Goal: Navigation & Orientation: Find specific page/section

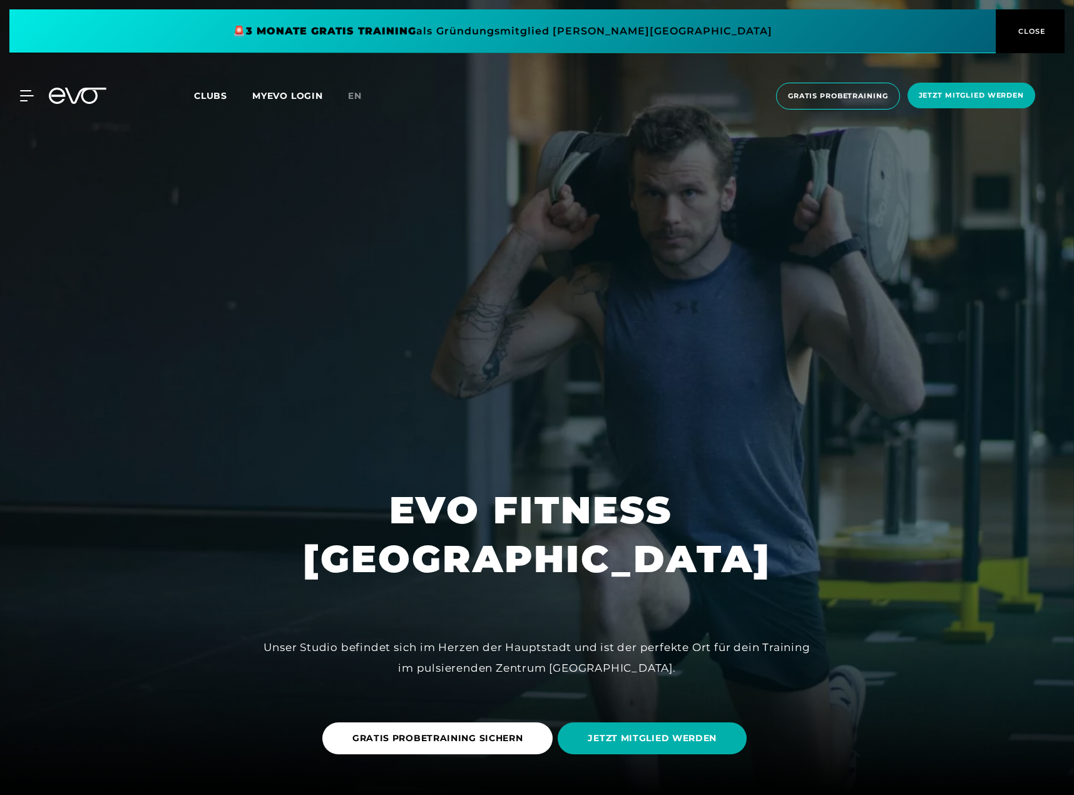
click at [357, 92] on span "en" at bounding box center [355, 95] width 14 height 11
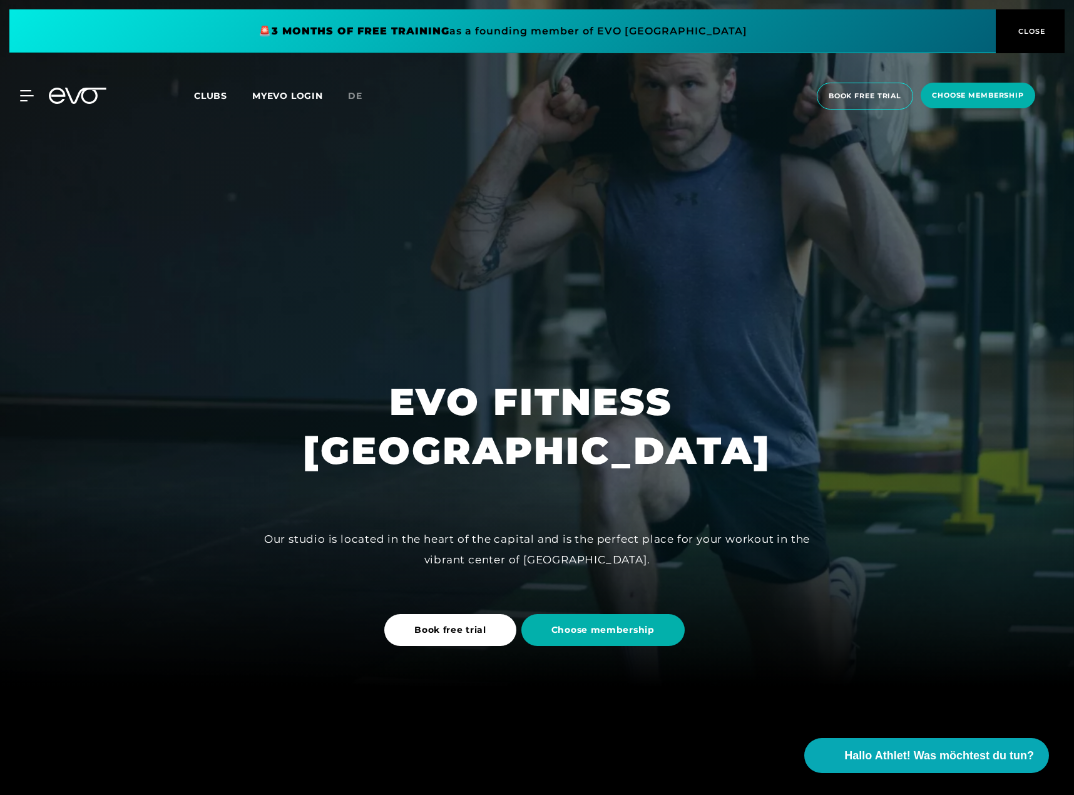
scroll to position [250, 0]
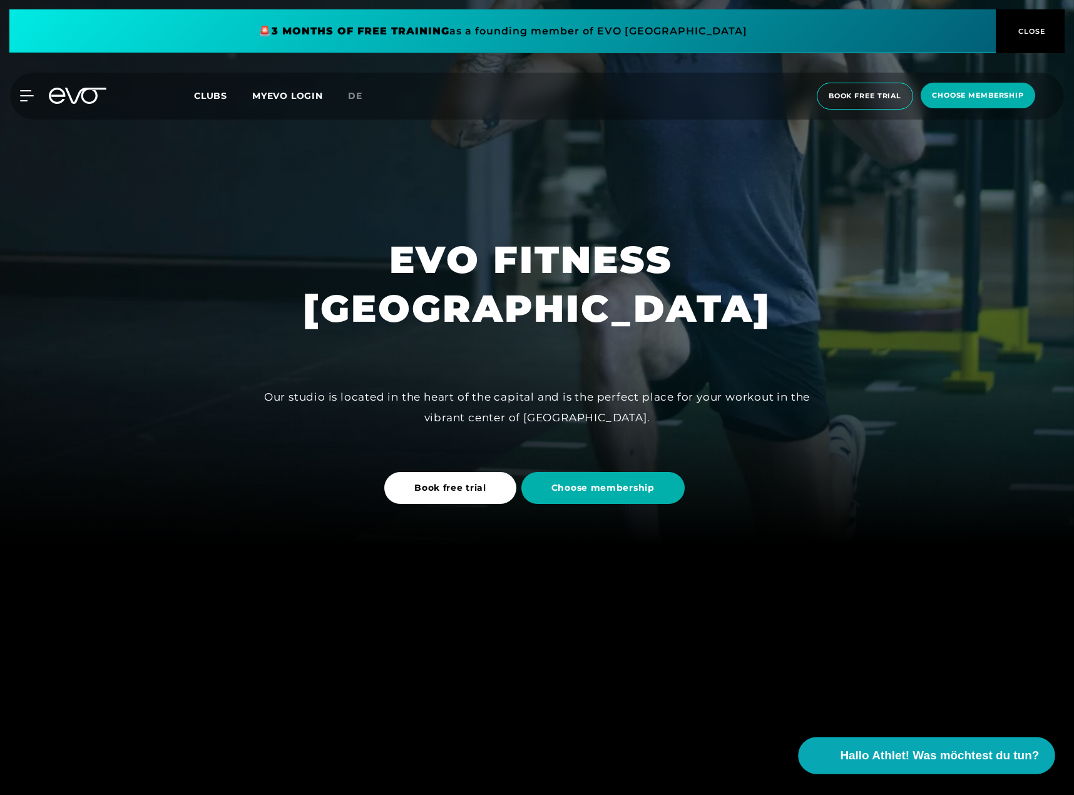
click at [954, 757] on span "Hallo Athlet! Was möchtest du tun?" at bounding box center [940, 756] width 199 height 18
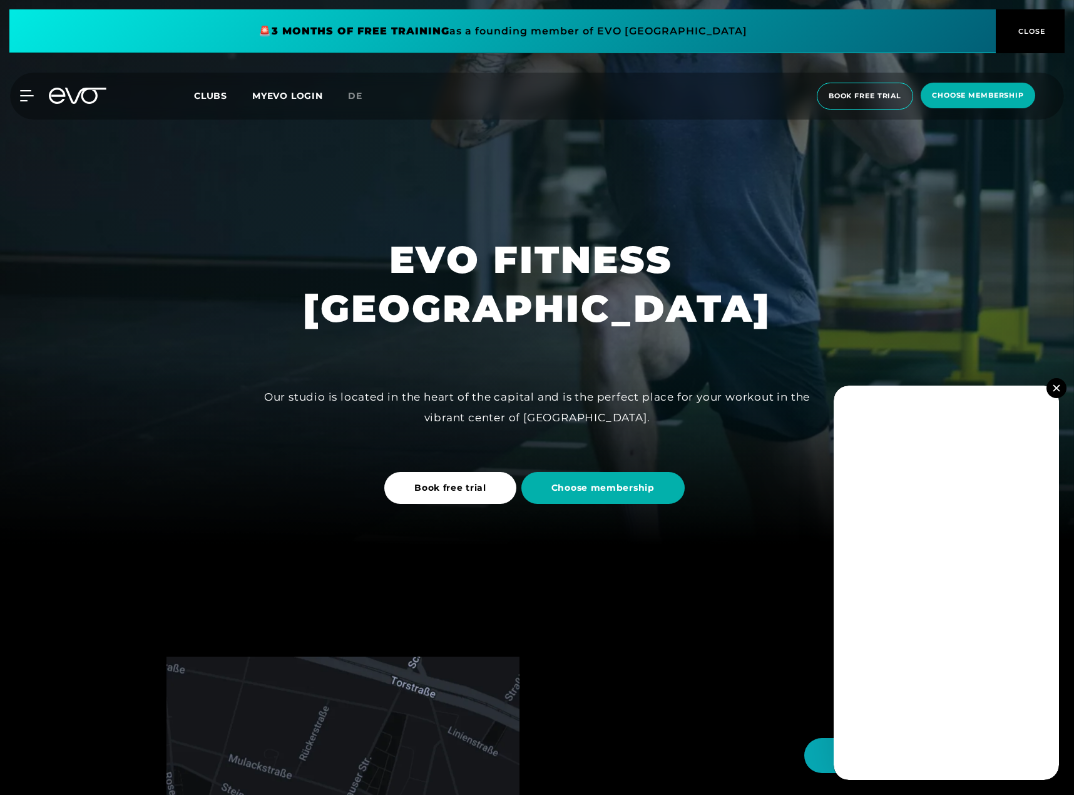
click at [1057, 387] on img at bounding box center [1056, 387] width 7 height 7
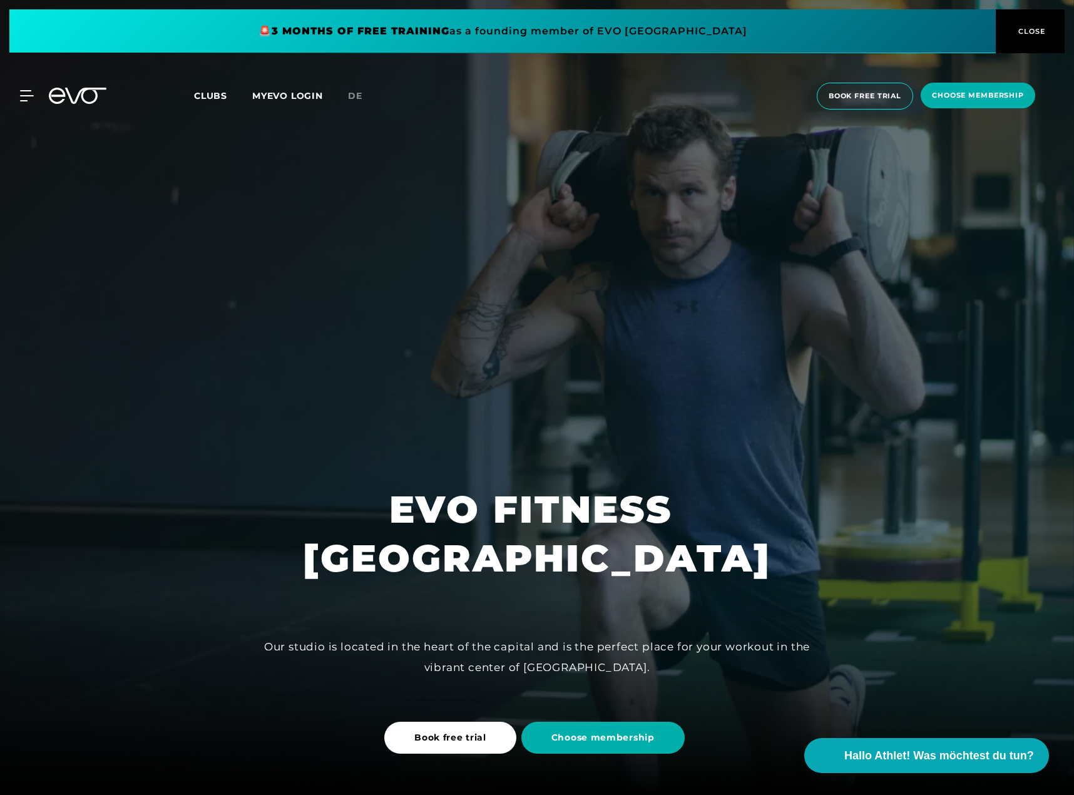
scroll to position [0, 0]
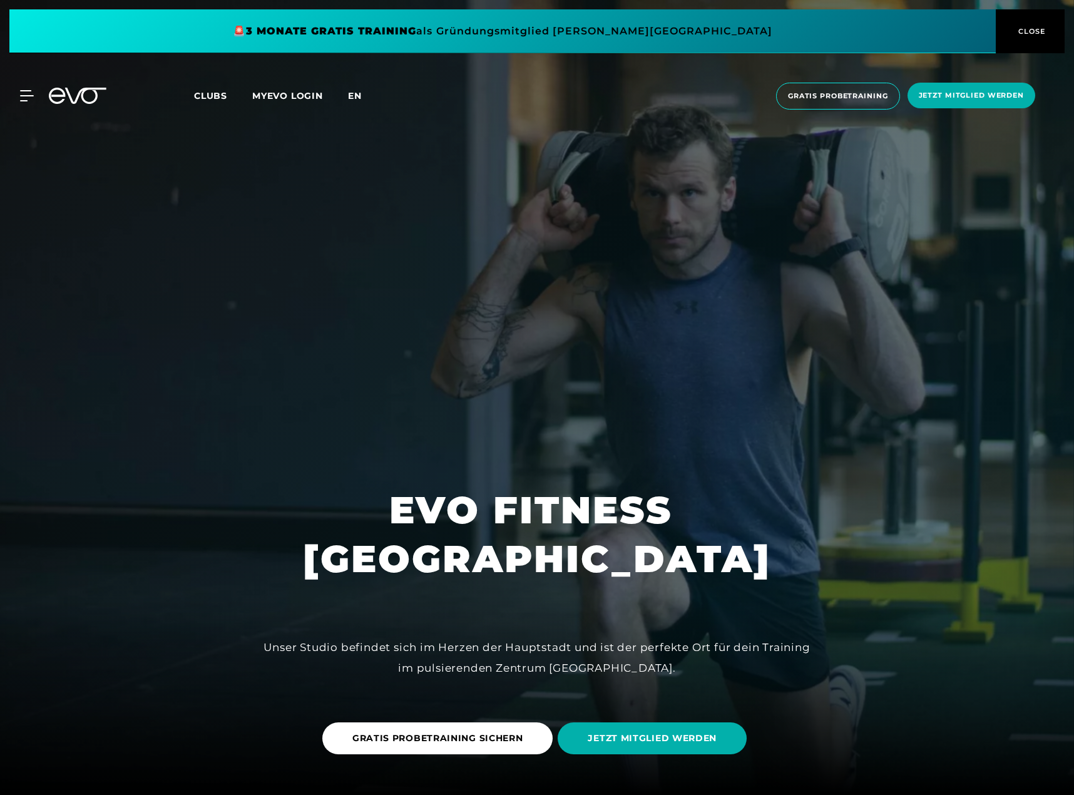
click at [353, 100] on span "en" at bounding box center [355, 95] width 14 height 11
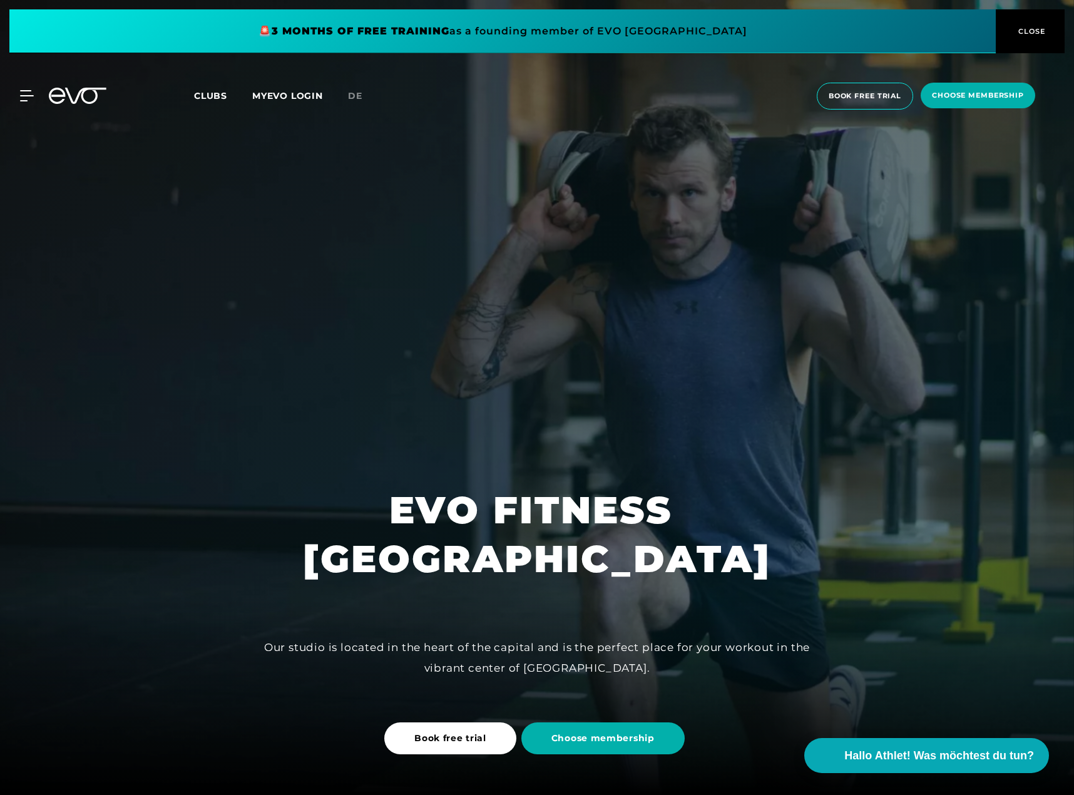
click at [263, 90] on div "Clubs MYEVO LOGIN" at bounding box center [271, 96] width 154 height 14
click at [264, 90] on link "MYEVO LOGIN" at bounding box center [287, 95] width 71 height 11
